Goal: Browse casually

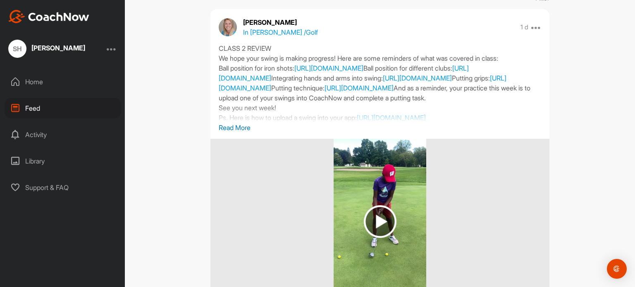
scroll to position [83, 0]
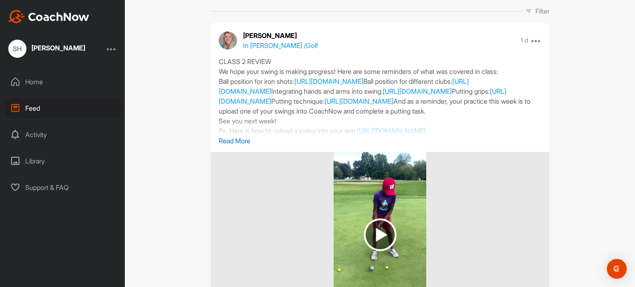
click at [381, 233] on img at bounding box center [380, 235] width 33 height 33
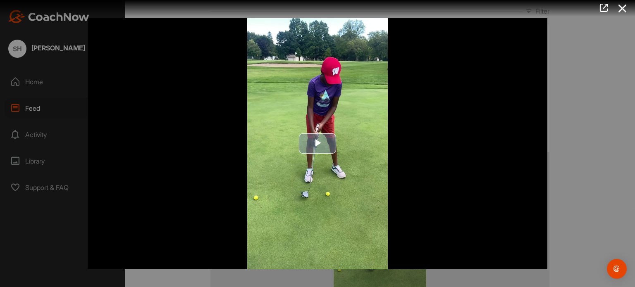
click at [317, 144] on span "Video Player" at bounding box center [317, 144] width 0 height 0
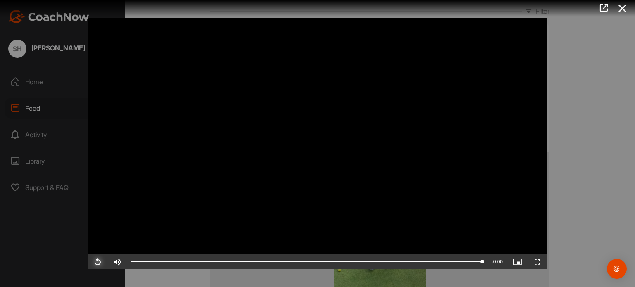
click at [100, 262] on span "Video Player" at bounding box center [98, 262] width 20 height 0
click at [623, 7] on icon at bounding box center [622, 8] width 19 height 15
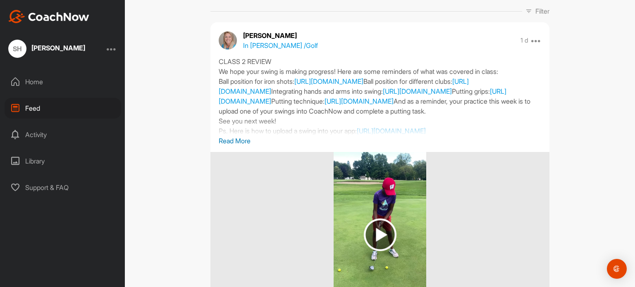
scroll to position [124, 0]
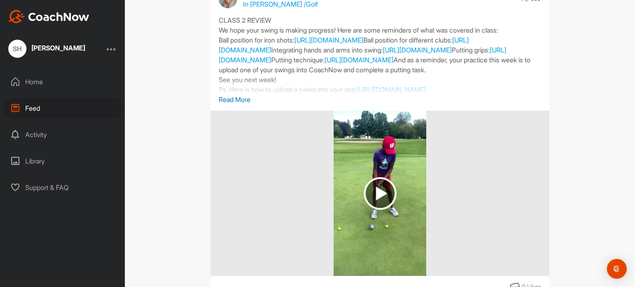
click at [243, 100] on p "Read More" at bounding box center [380, 100] width 322 height 10
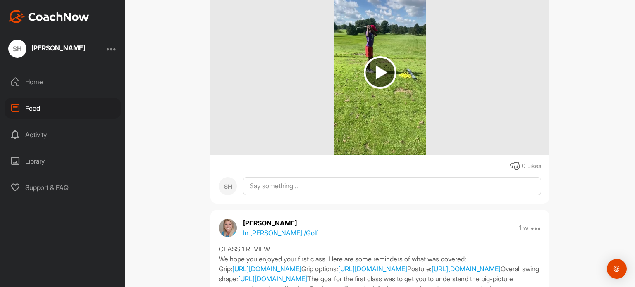
scroll to position [496, 0]
click at [367, 89] on img at bounding box center [380, 72] width 33 height 33
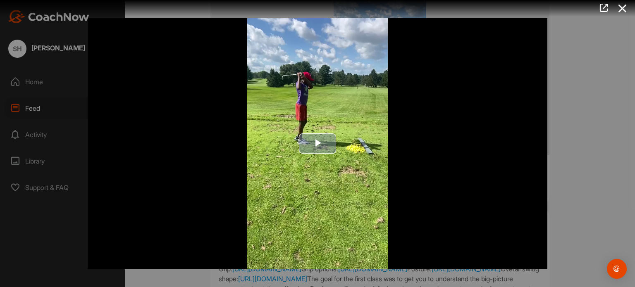
click at [317, 144] on span "Video Player" at bounding box center [317, 144] width 0 height 0
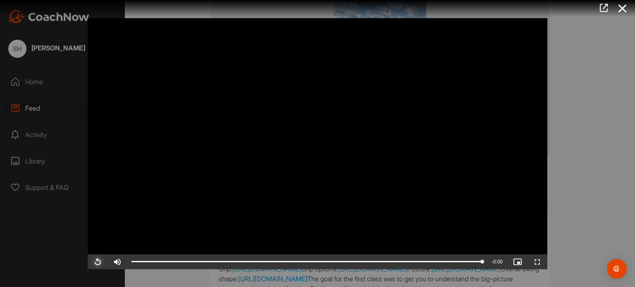
click at [101, 262] on span "Video Player" at bounding box center [98, 262] width 20 height 0
drag, startPoint x: 621, startPoint y: 10, endPoint x: 612, endPoint y: 15, distance: 10.6
click at [621, 10] on icon at bounding box center [622, 8] width 19 height 15
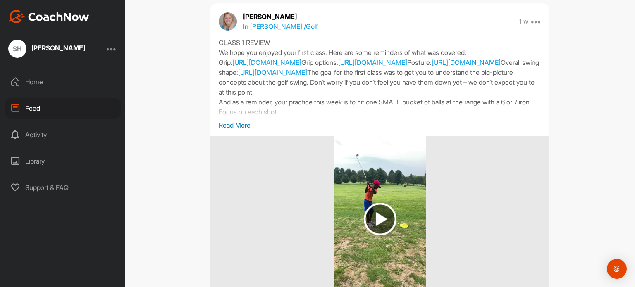
scroll to position [537, 0]
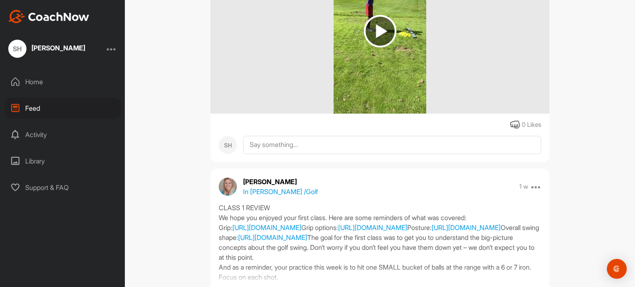
click at [380, 48] on img at bounding box center [380, 31] width 33 height 33
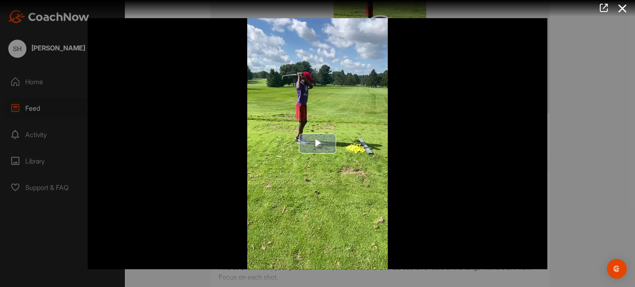
click at [317, 144] on span "Video Player" at bounding box center [317, 144] width 0 height 0
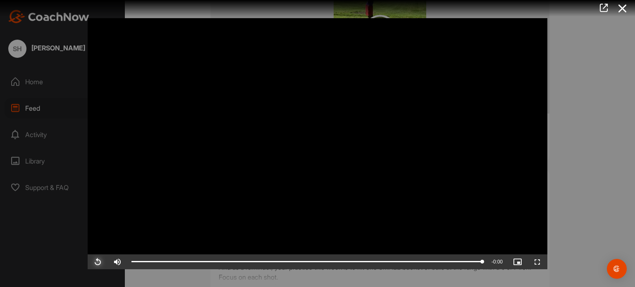
click at [93, 262] on span "Video Player" at bounding box center [98, 262] width 20 height 0
click at [94, 262] on span "Video Player" at bounding box center [98, 262] width 20 height 0
drag, startPoint x: 622, startPoint y: 10, endPoint x: 592, endPoint y: 49, distance: 48.9
click at [621, 10] on icon at bounding box center [622, 8] width 19 height 15
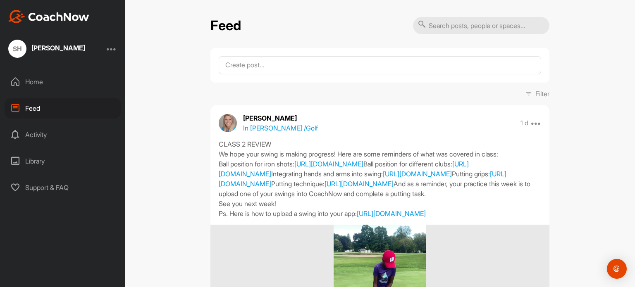
scroll to position [41, 0]
